Goal: Task Accomplishment & Management: Use online tool/utility

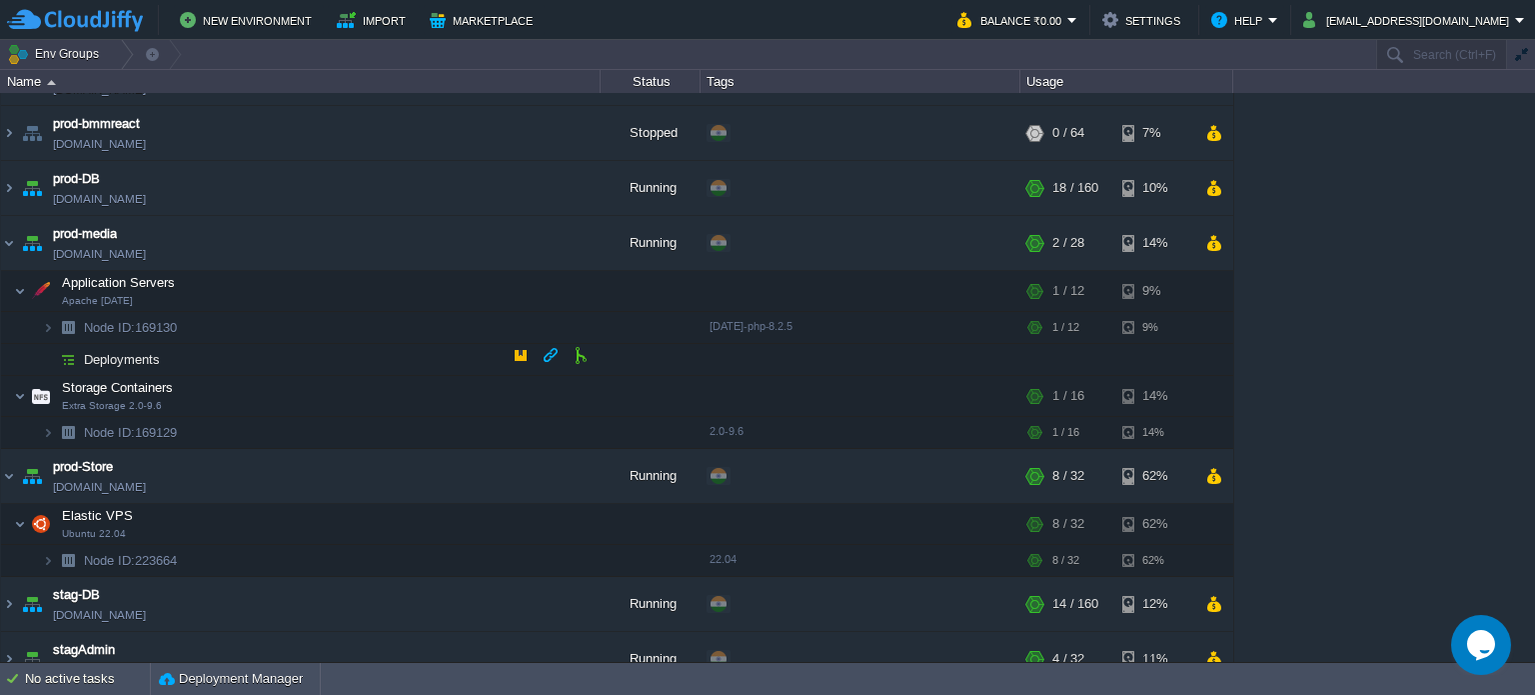
scroll to position [1100, 0]
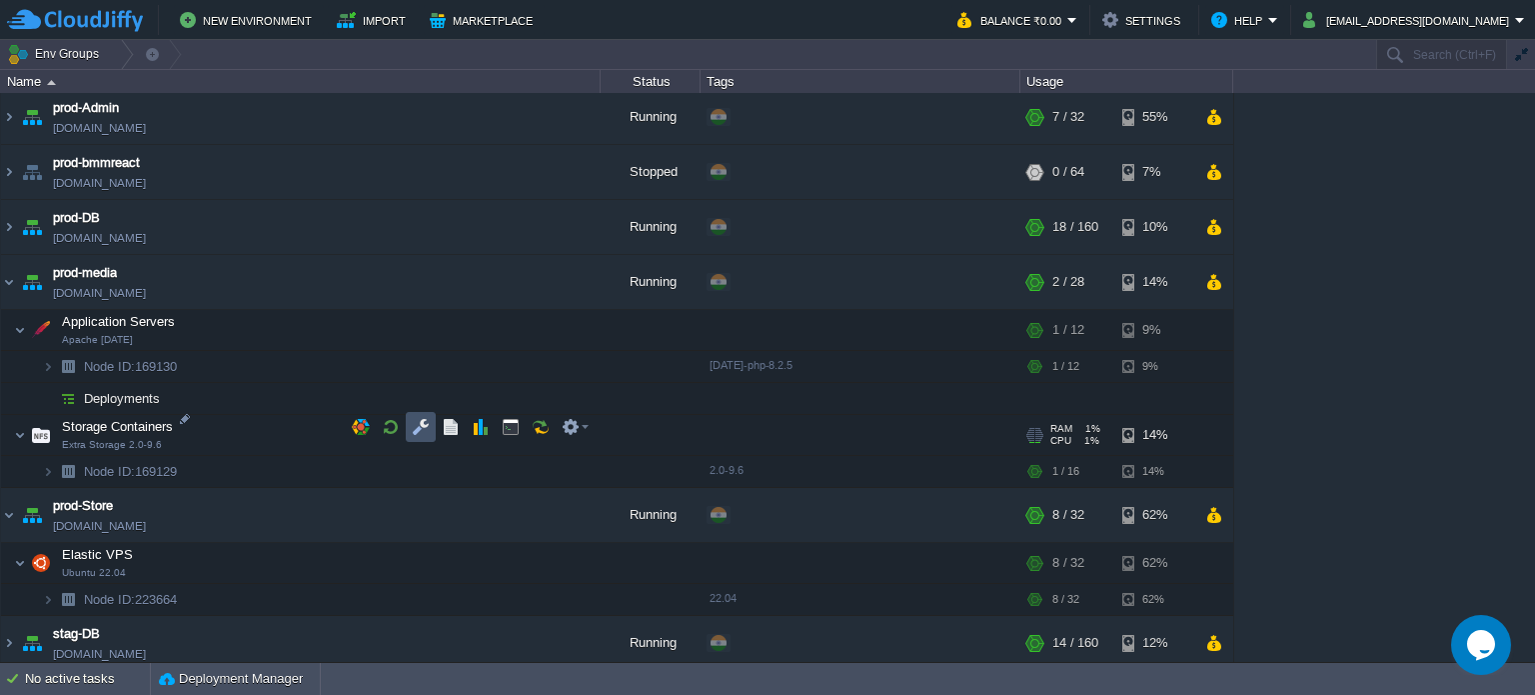
click at [415, 426] on button "button" at bounding box center [421, 427] width 18 height 18
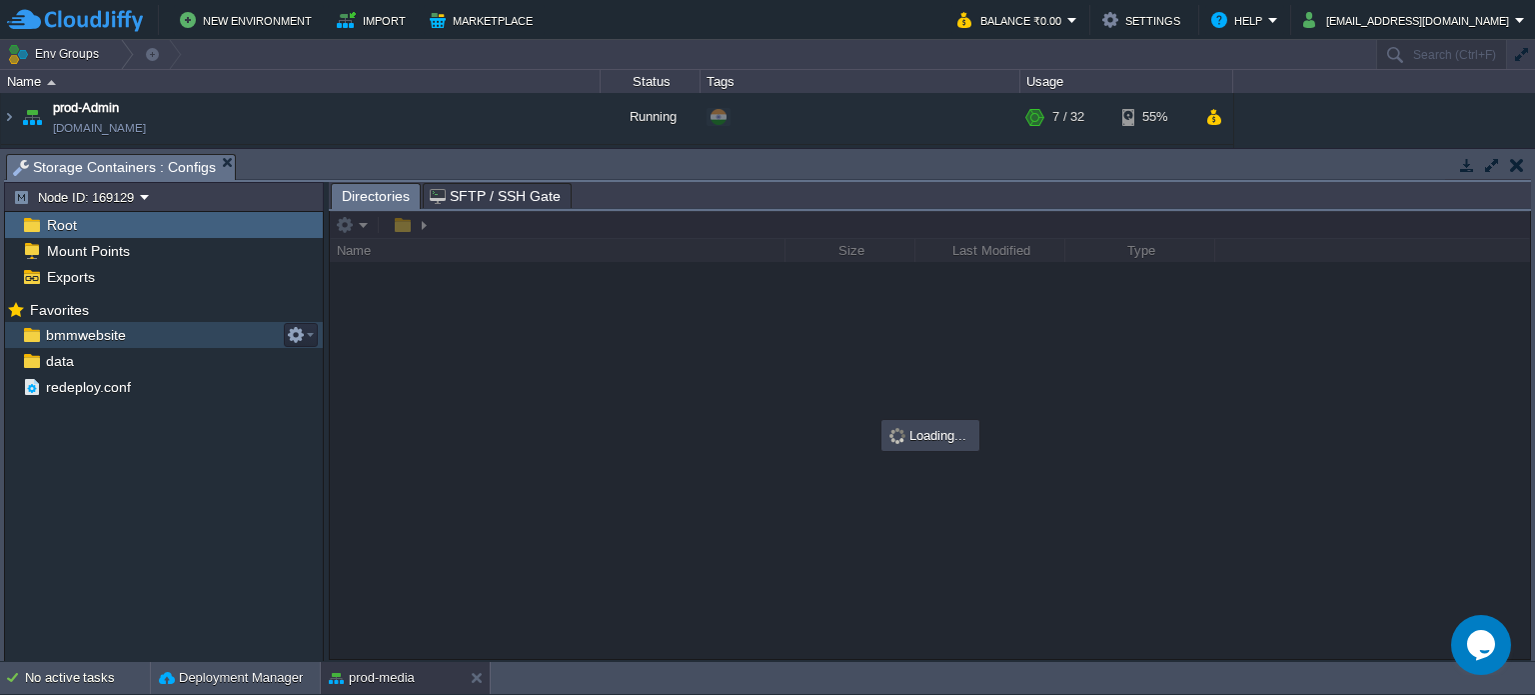
click at [87, 334] on span "bmmwebsite" at bounding box center [85, 335] width 87 height 18
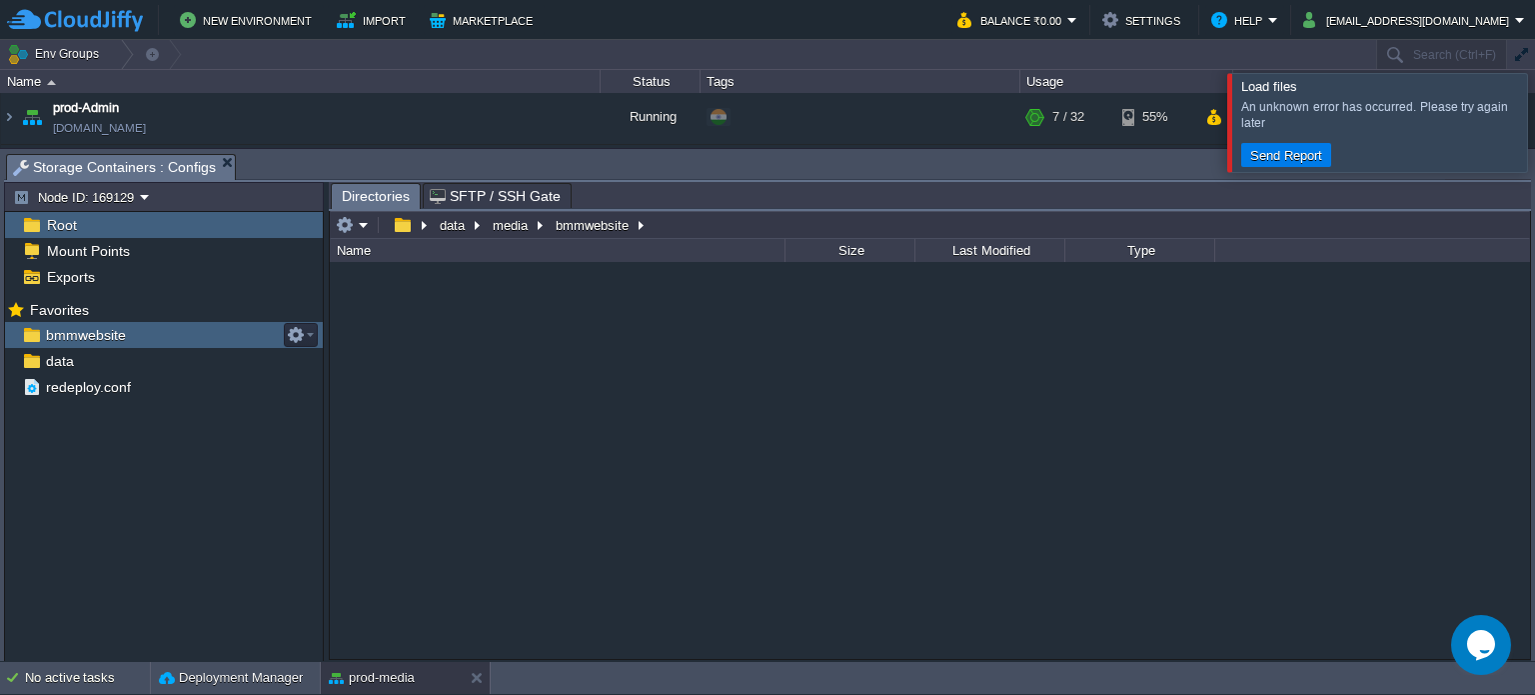
click at [128, 330] on div "bmmwebsite" at bounding box center [164, 335] width 318 height 26
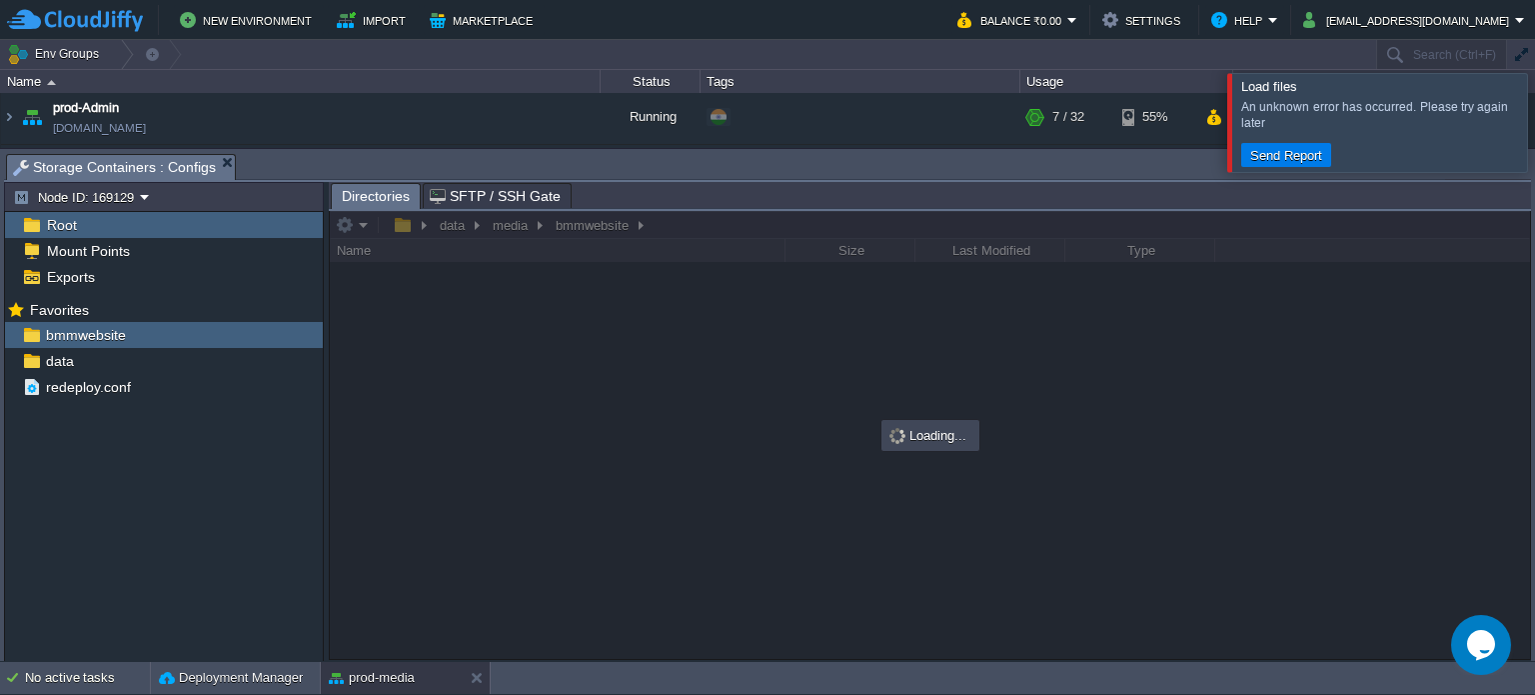
click at [1534, 111] on div at bounding box center [1559, 122] width 0 height 98
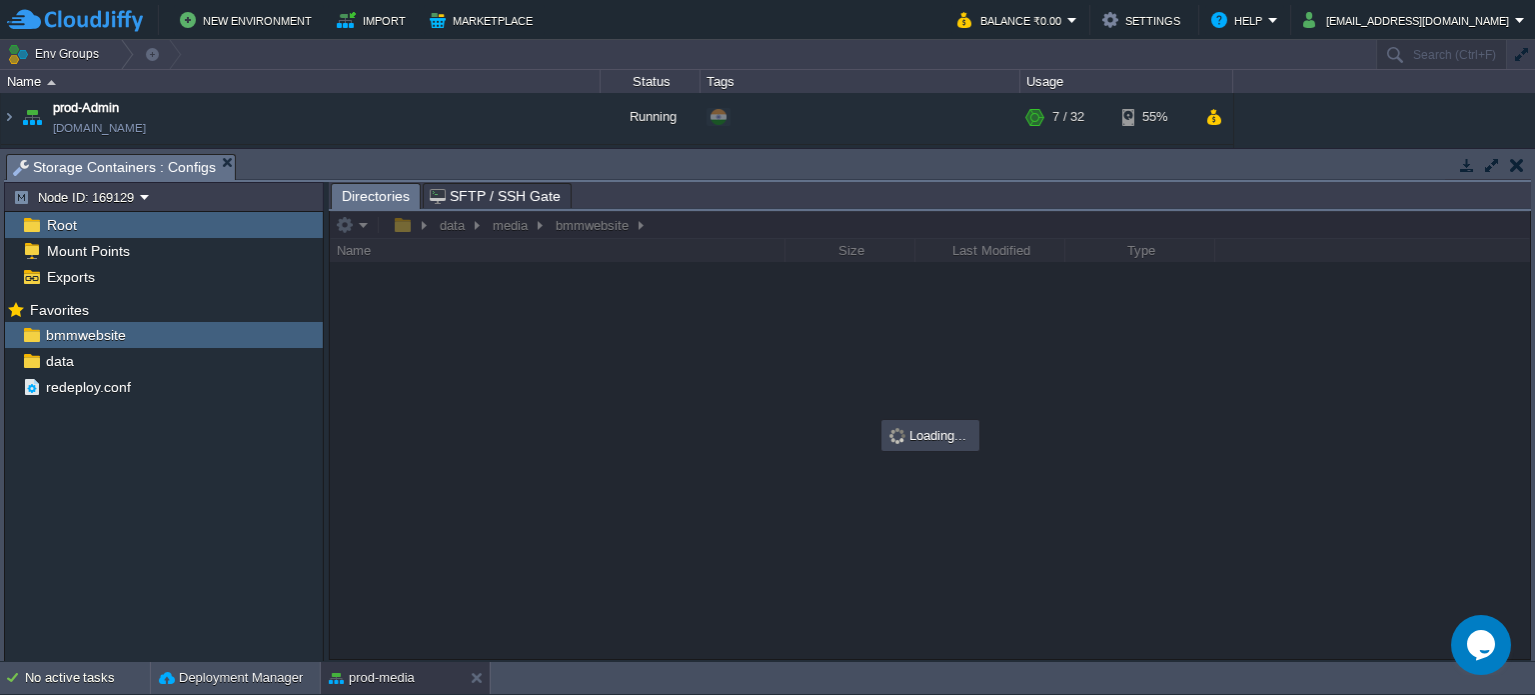
drag, startPoint x: 1524, startPoint y: 160, endPoint x: 1236, endPoint y: 206, distance: 292.5
click at [1525, 163] on td at bounding box center [1516, 165] width 25 height 24
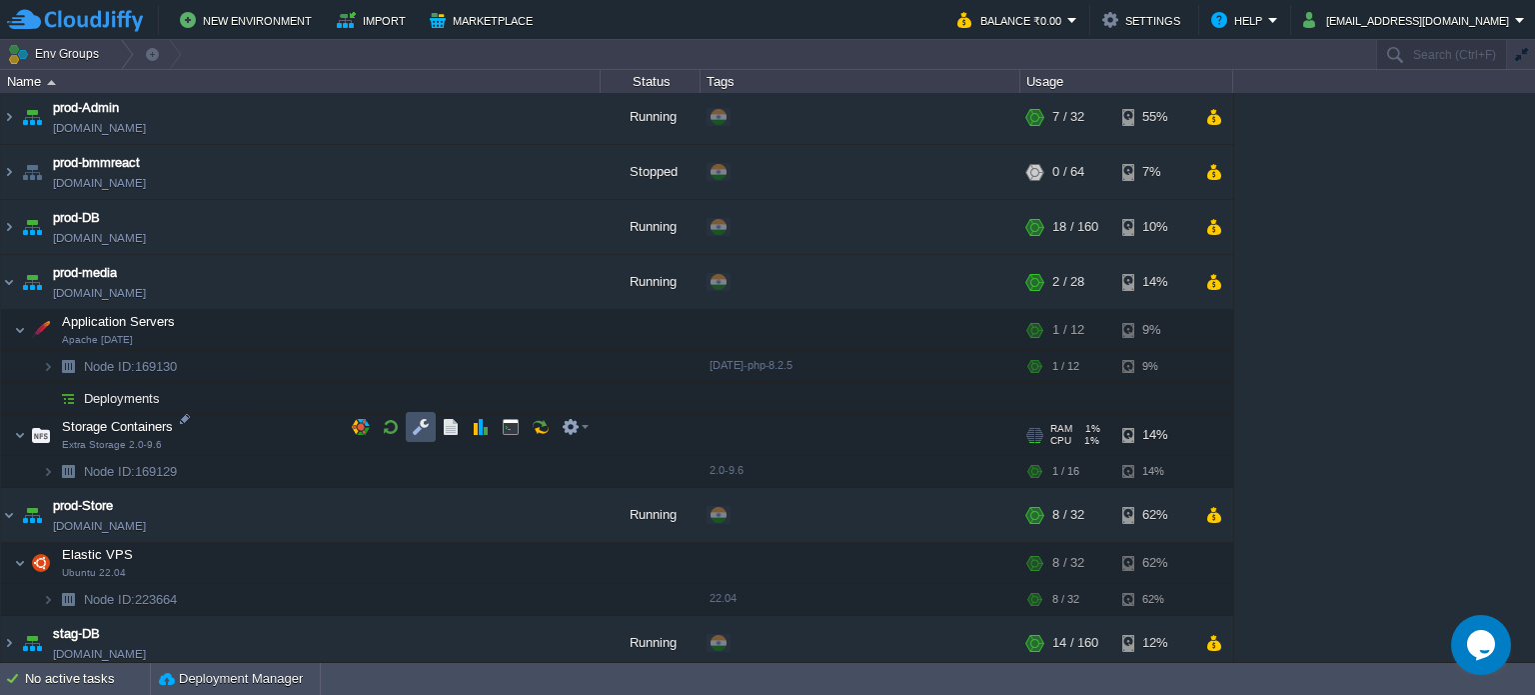
click at [425, 429] on button "button" at bounding box center [421, 427] width 18 height 18
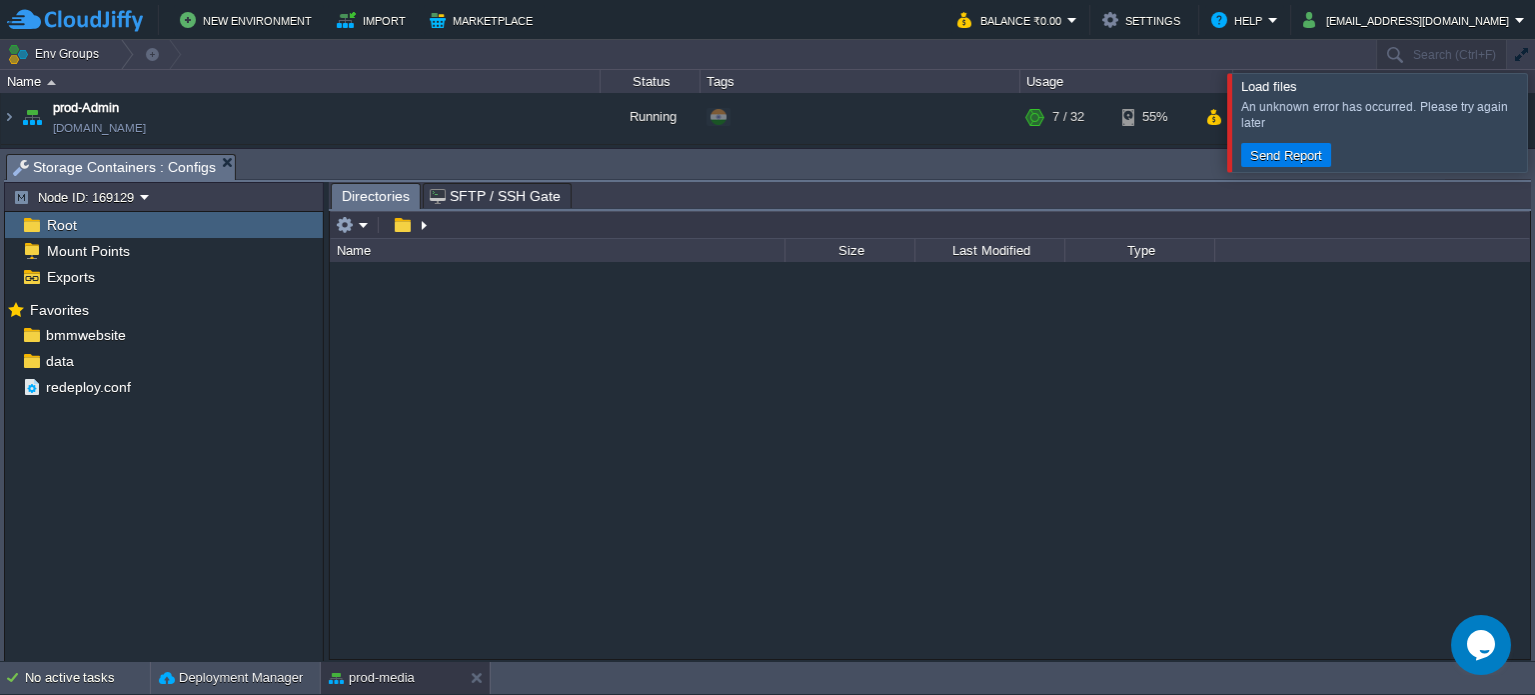
click at [1534, 125] on div at bounding box center [1559, 122] width 0 height 98
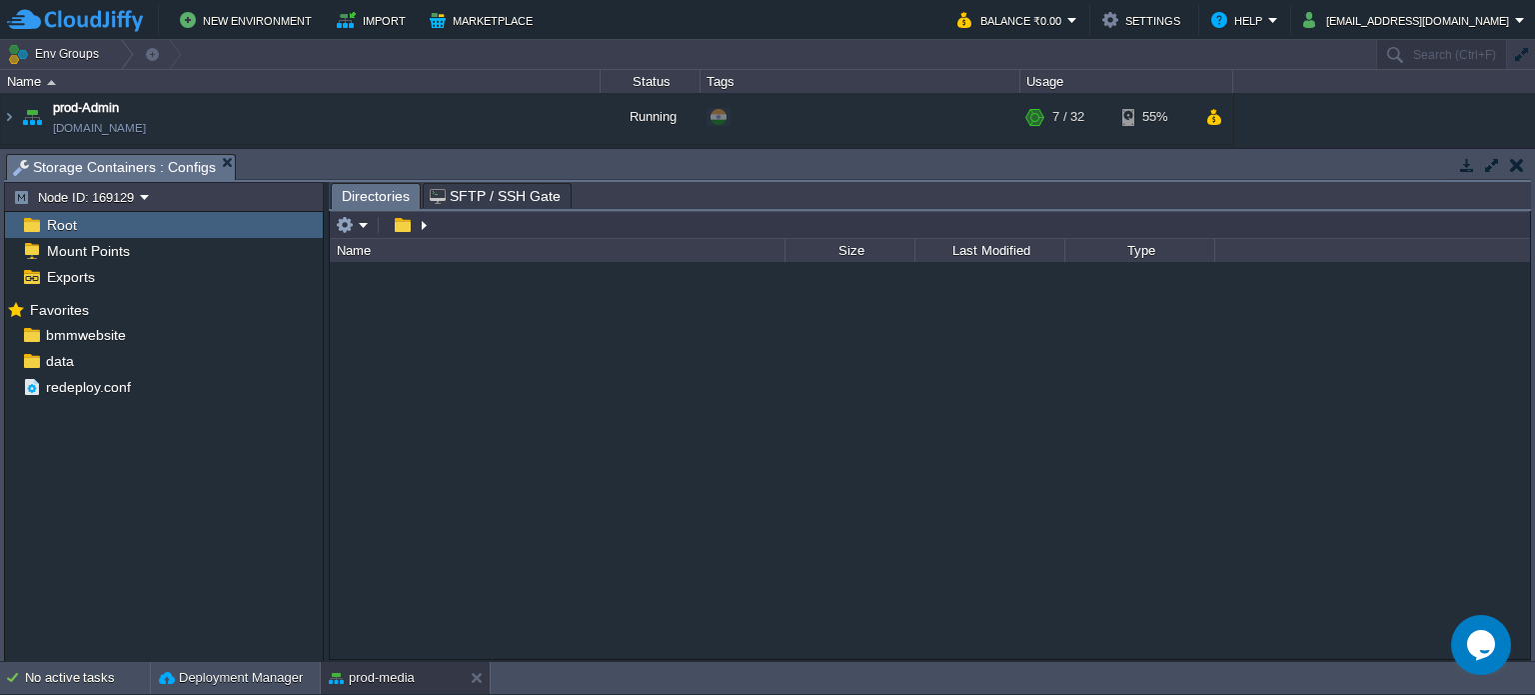
click at [1522, 167] on button "button" at bounding box center [1517, 165] width 14 height 18
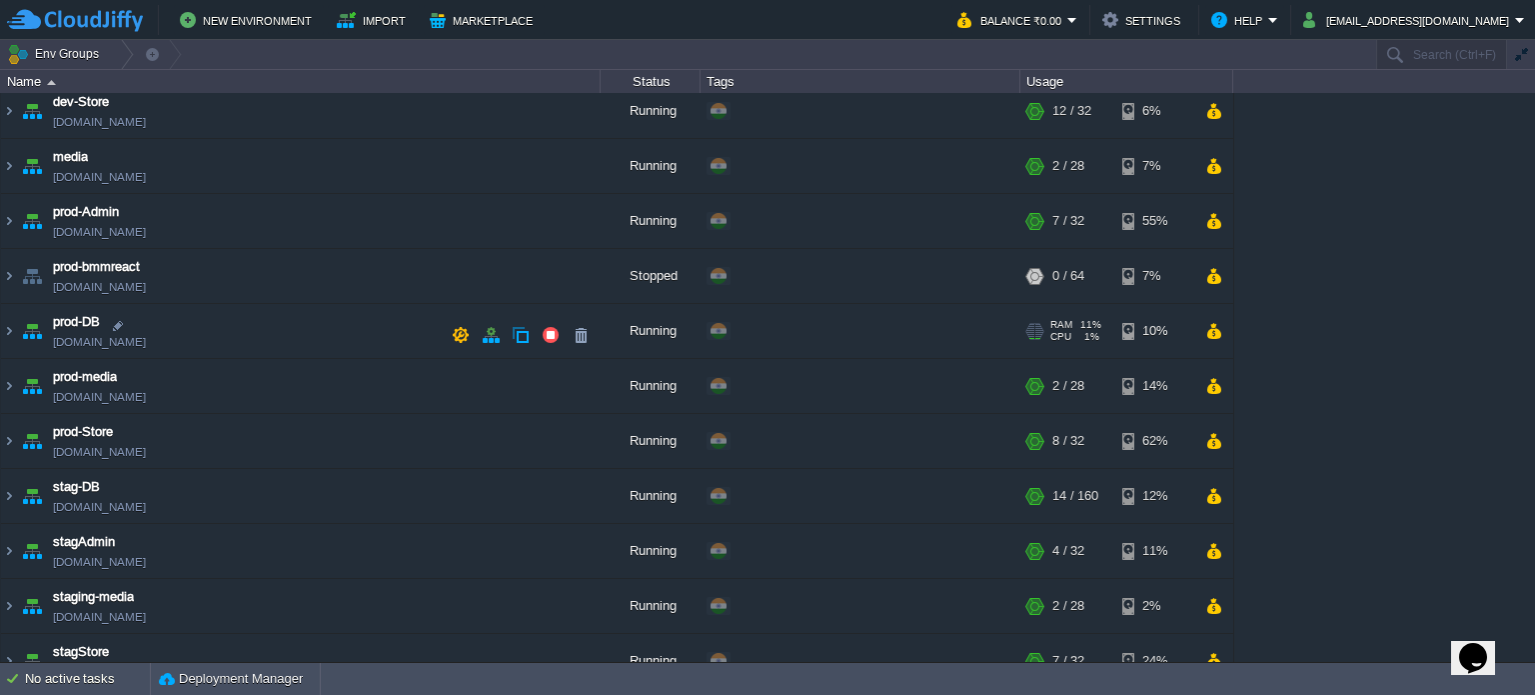
scroll to position [307, 0]
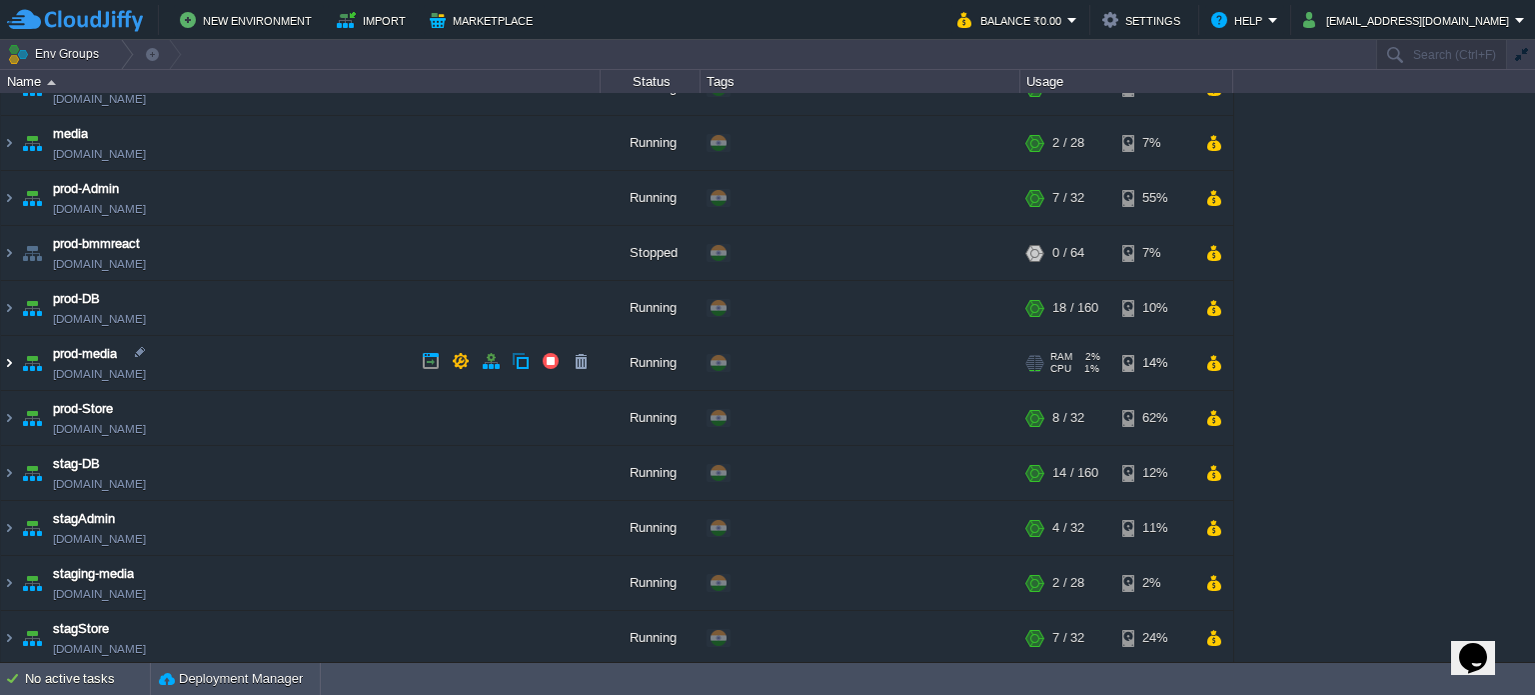
drag, startPoint x: 15, startPoint y: 355, endPoint x: 30, endPoint y: 380, distance: 29.1
click at [15, 355] on img at bounding box center [9, 363] width 16 height 54
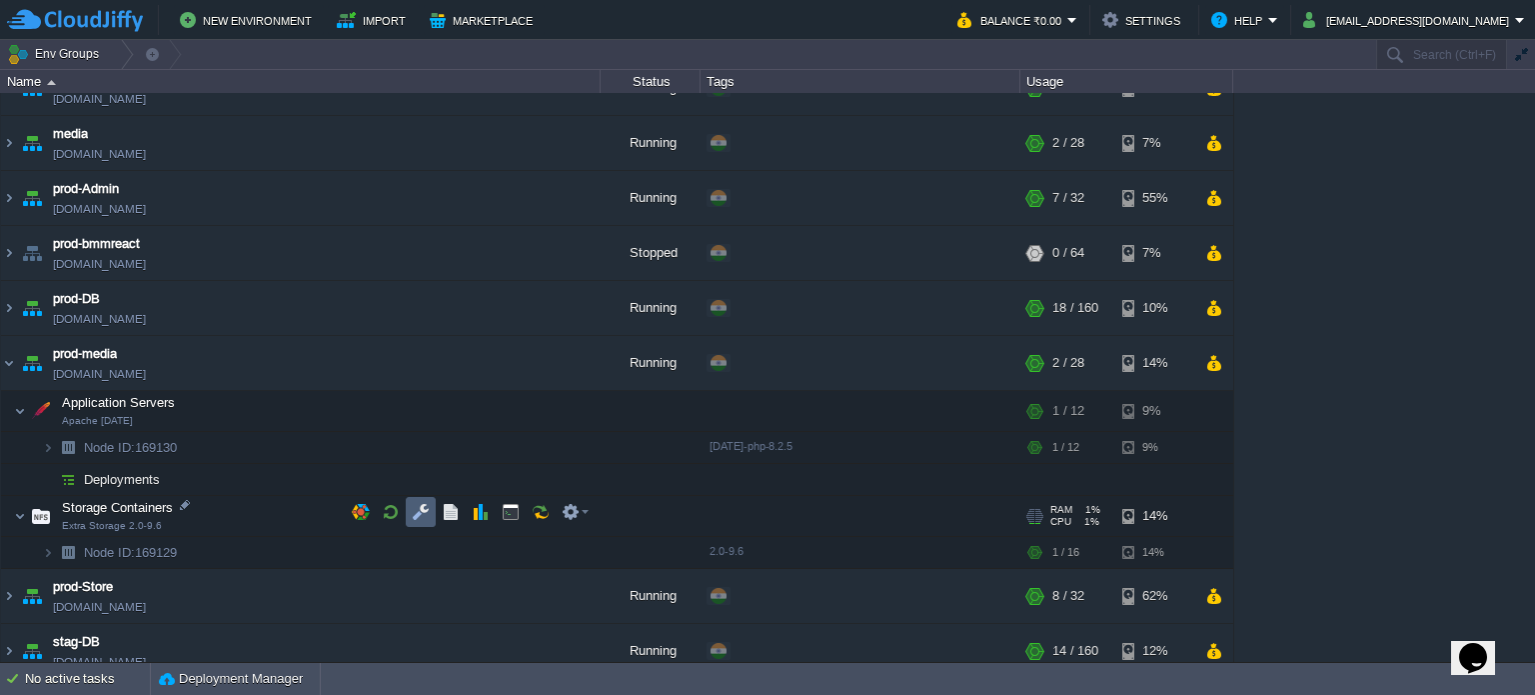
click at [420, 506] on button "button" at bounding box center [421, 512] width 18 height 18
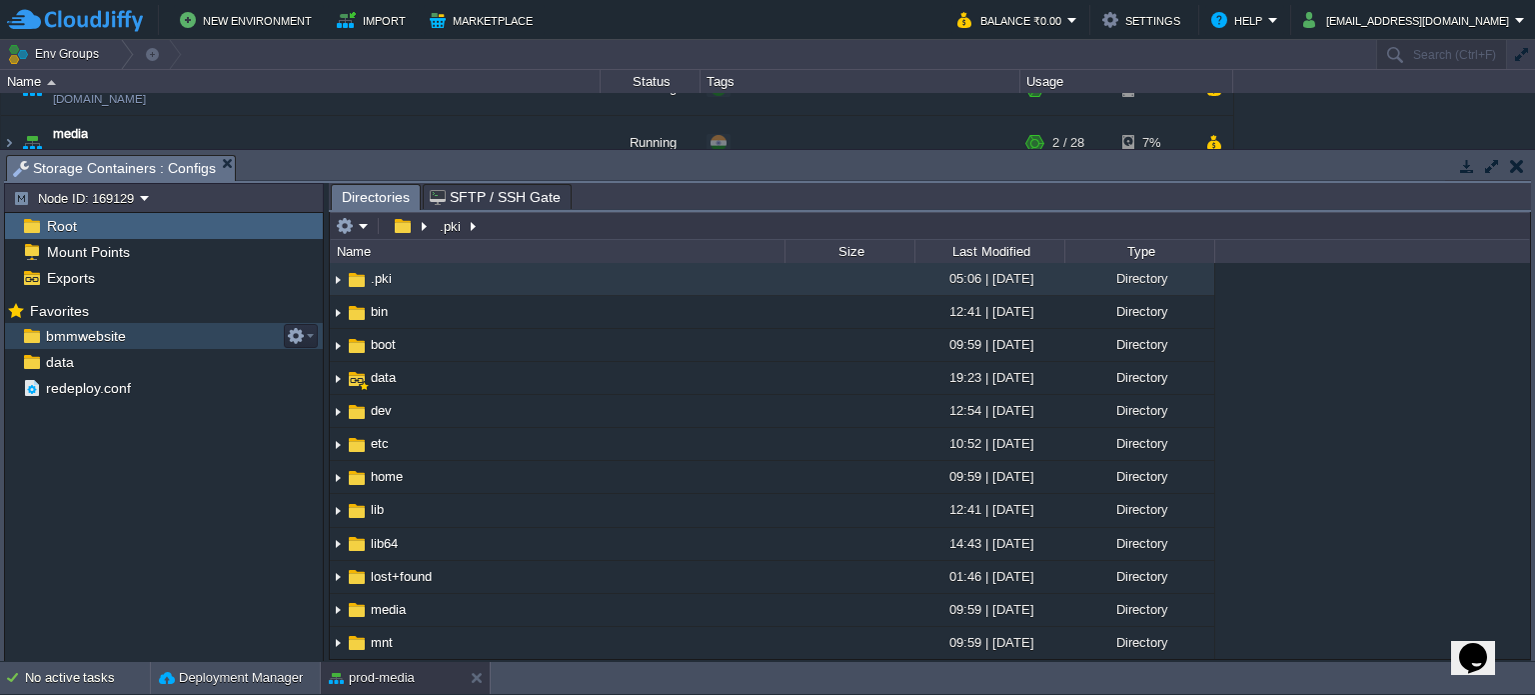
click at [102, 331] on span "bmmwebsite" at bounding box center [85, 336] width 87 height 18
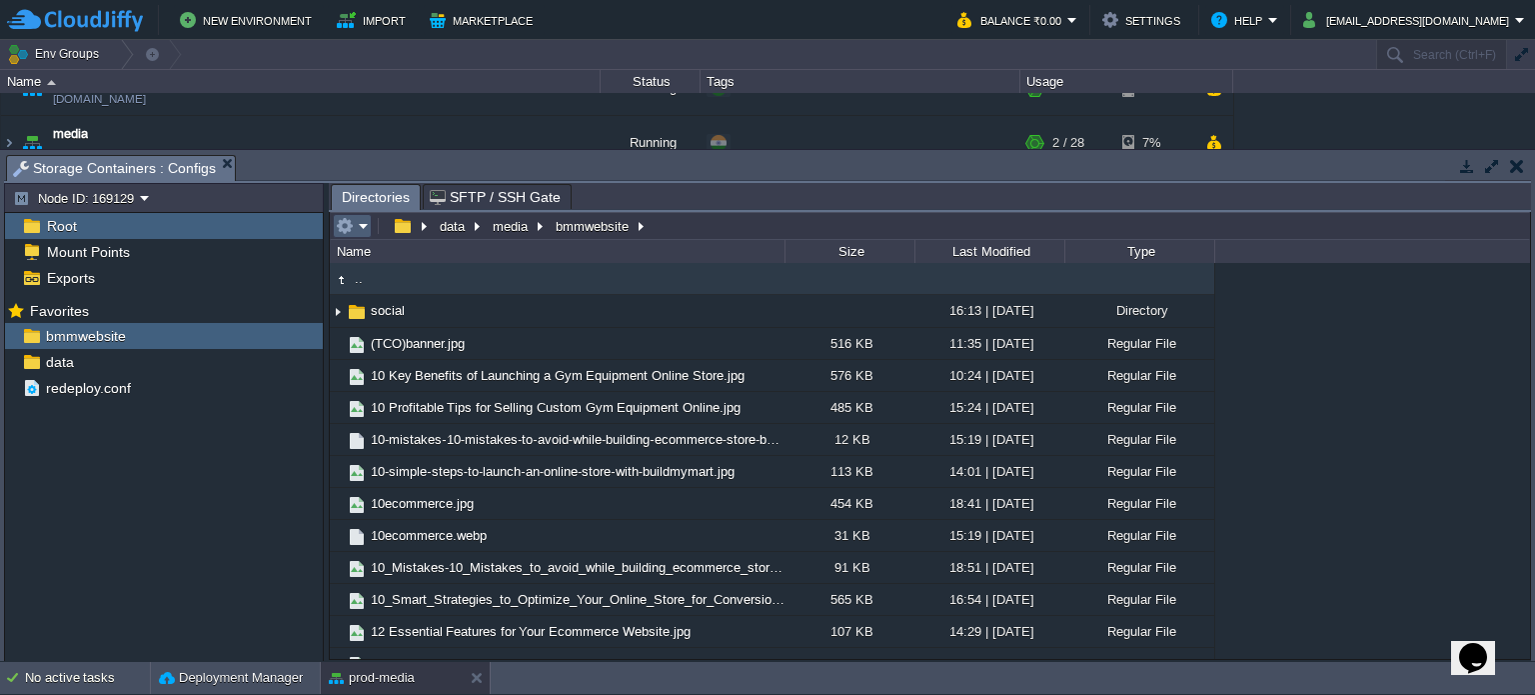
click at [359, 226] on em at bounding box center [352, 226] width 33 height 18
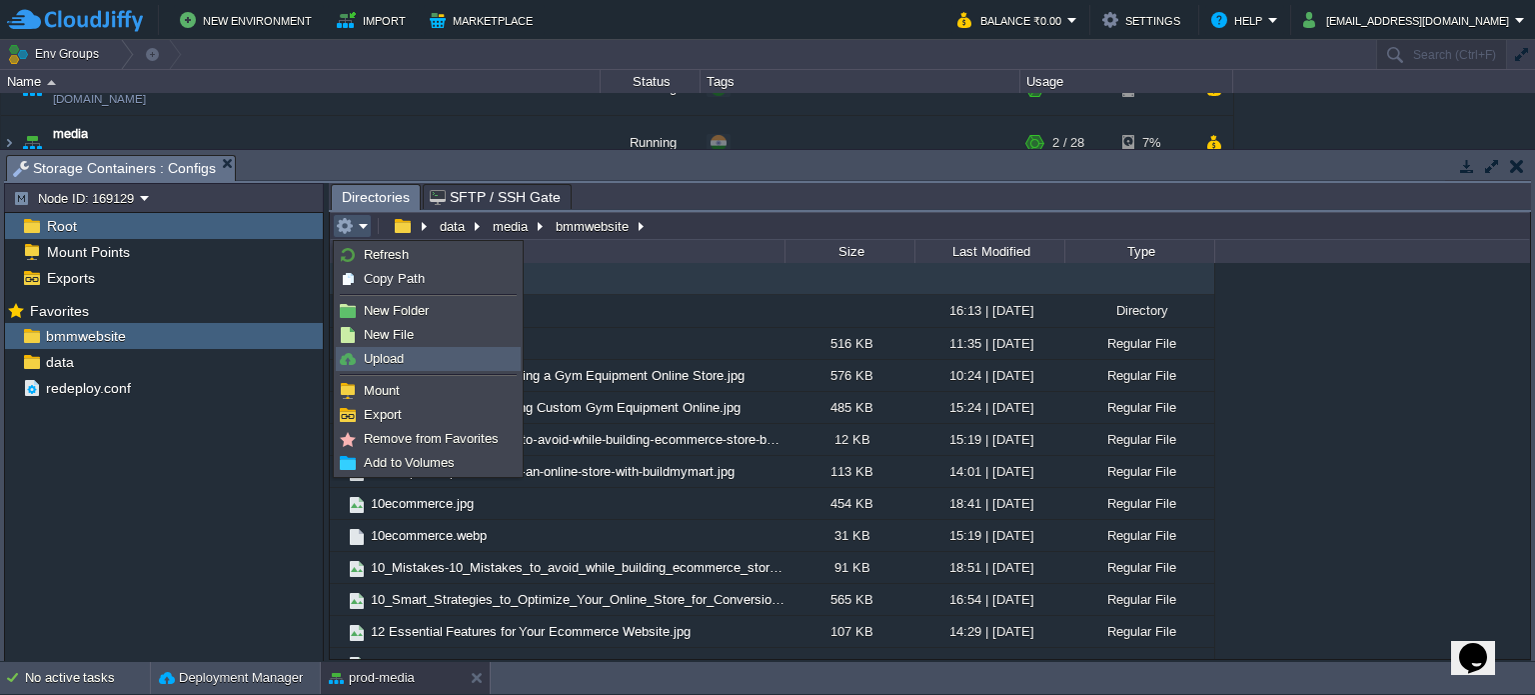
click at [390, 361] on span "Upload" at bounding box center [384, 358] width 40 height 15
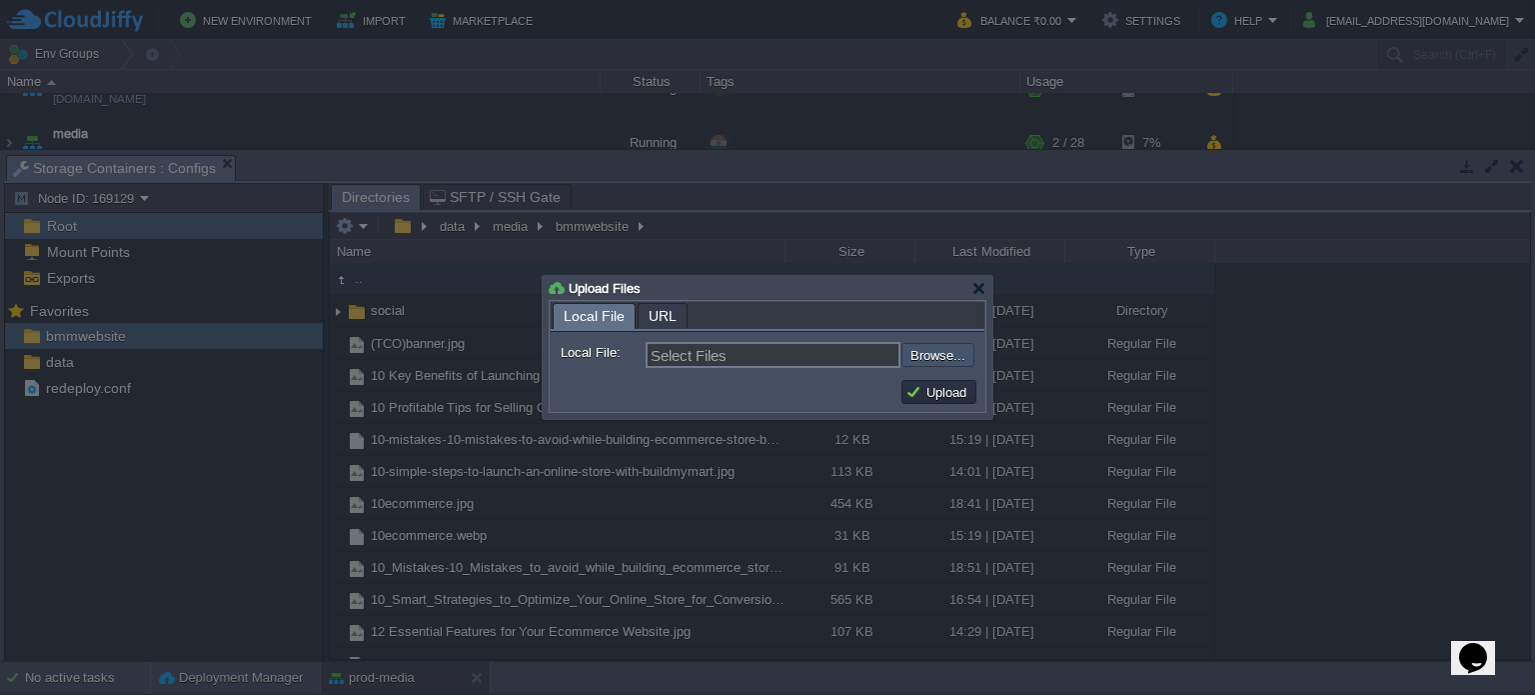
click at [928, 352] on input "file" at bounding box center [848, 355] width 253 height 24
type input "C:\fakepath\Best Practices for Email Marketing_ Strategies to Boost Ecommerce R…"
type input "Best Practices for Email Marketing_ Strategies to Boost Ecommerce Revenue.jpg"
click at [924, 387] on button "Upload" at bounding box center [939, 392] width 67 height 18
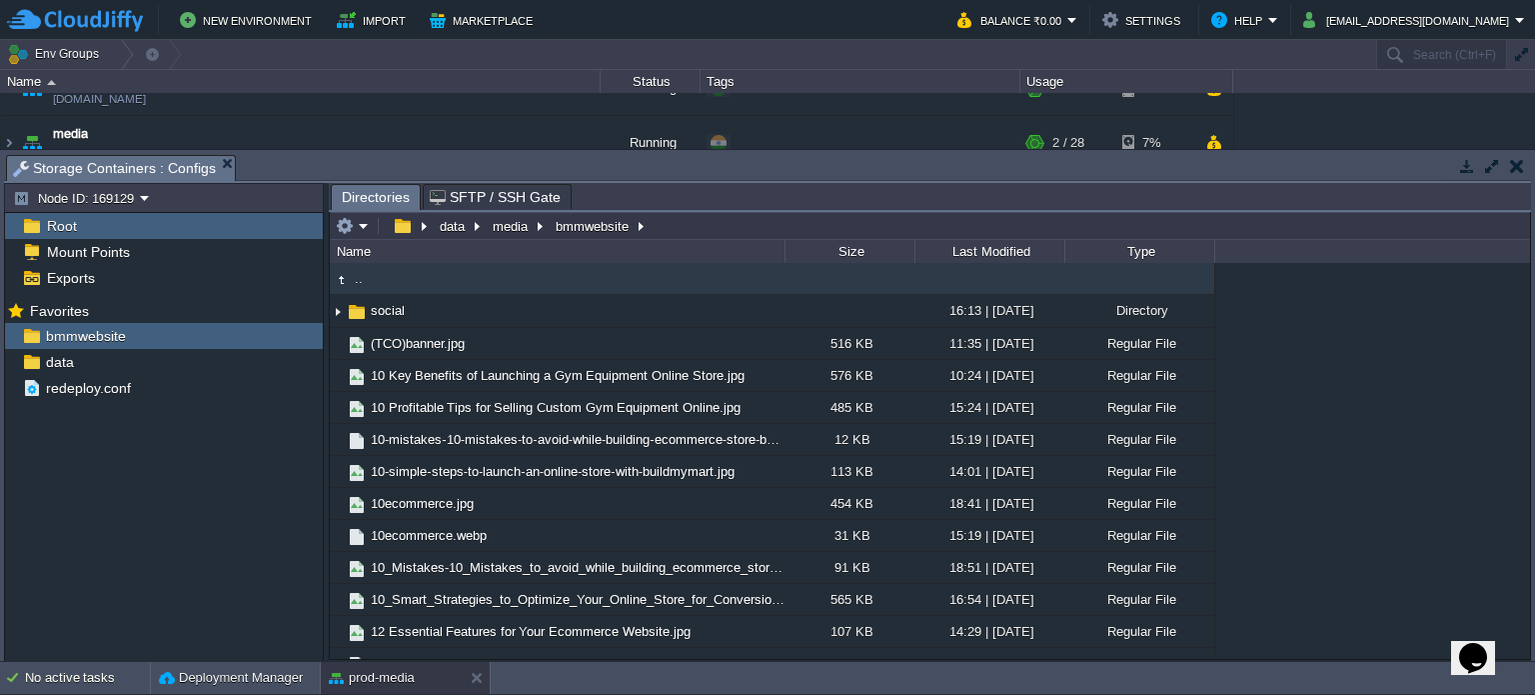
click at [1525, 165] on td at bounding box center [1516, 166] width 25 height 24
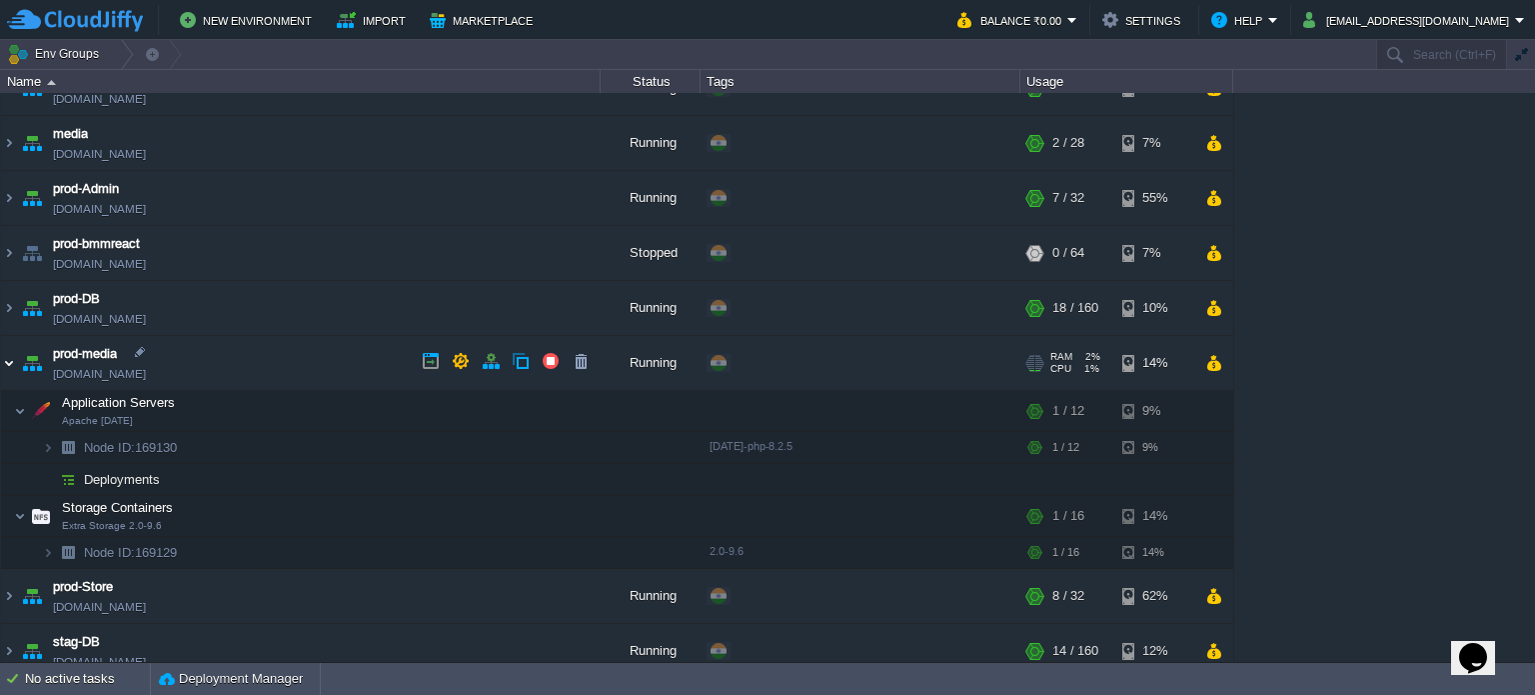
click at [10, 367] on img at bounding box center [9, 363] width 16 height 54
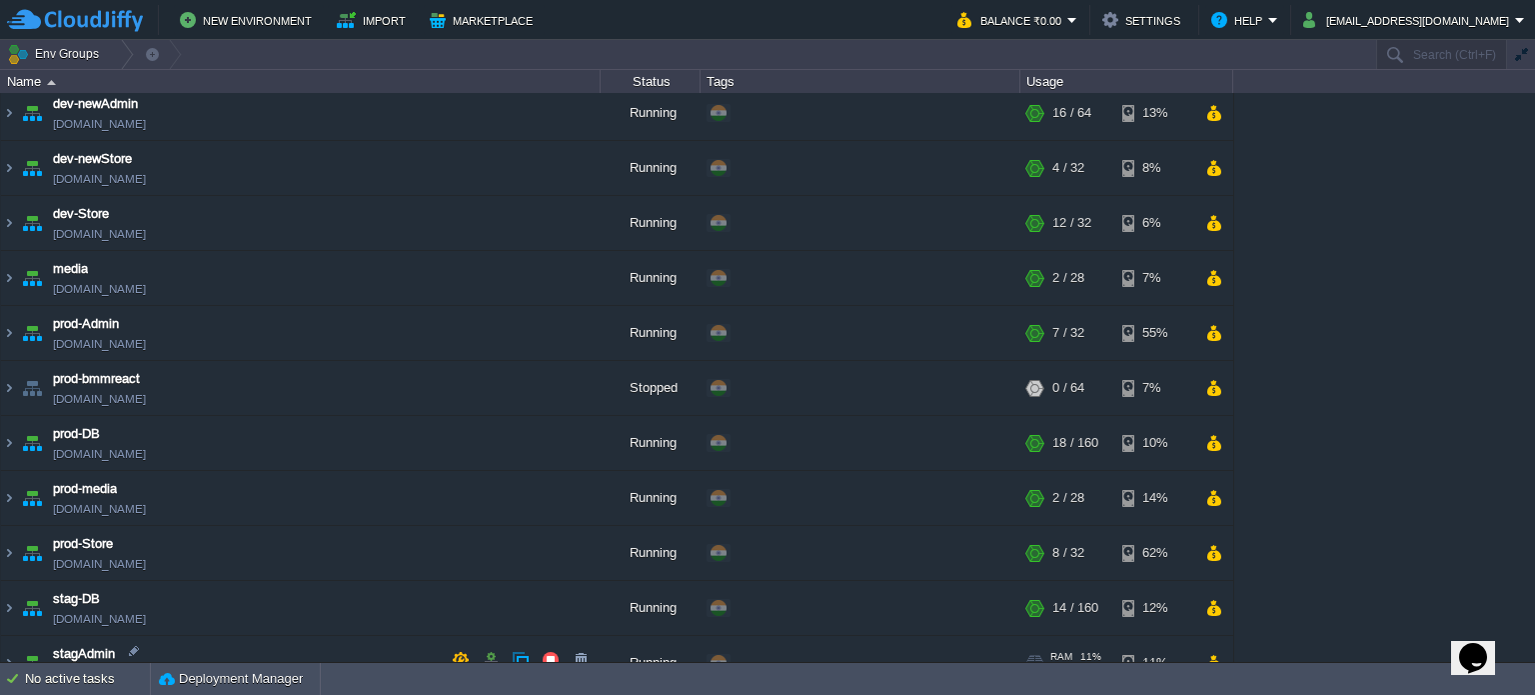
scroll to position [0, 0]
